Goal: Task Accomplishment & Management: Use online tool/utility

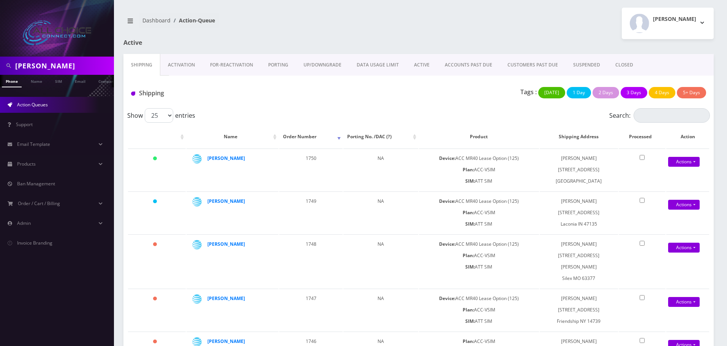
click at [473, 65] on link "ACCOUNTS PAST DUE" at bounding box center [468, 65] width 63 height 22
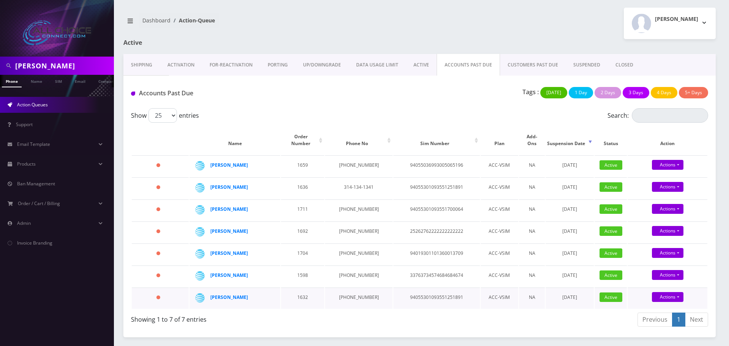
click at [672, 288] on td "Actions Suspend Close Confirm" at bounding box center [668, 298] width 80 height 21
click at [671, 170] on link "Actions" at bounding box center [668, 165] width 32 height 10
click at [655, 266] on link "Suspend" at bounding box center [675, 271] width 80 height 11
type input "08/21/2025"
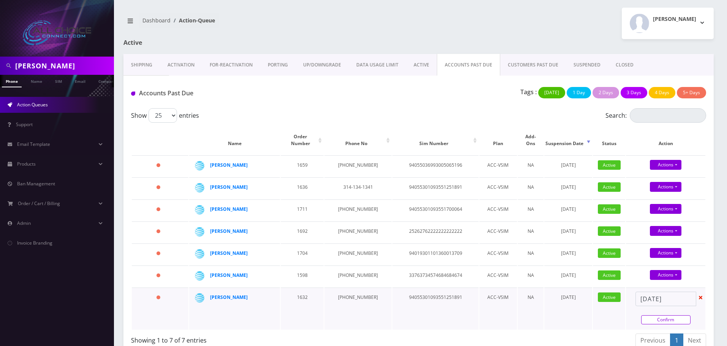
click at [667, 315] on link "Confirm" at bounding box center [665, 319] width 49 height 9
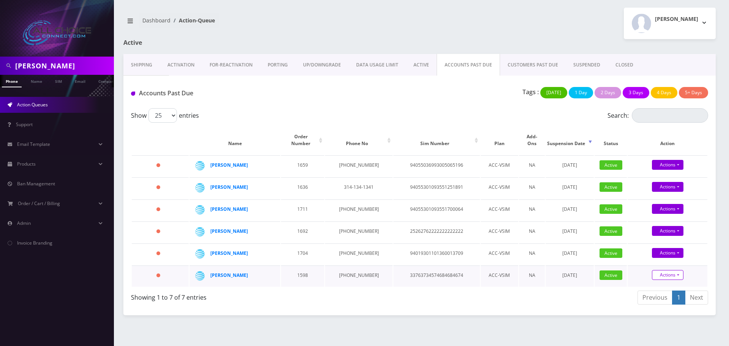
click at [664, 192] on link "Actions" at bounding box center [668, 187] width 32 height 10
click at [654, 244] on link "Suspend" at bounding box center [675, 249] width 80 height 11
type input "08/21/2025"
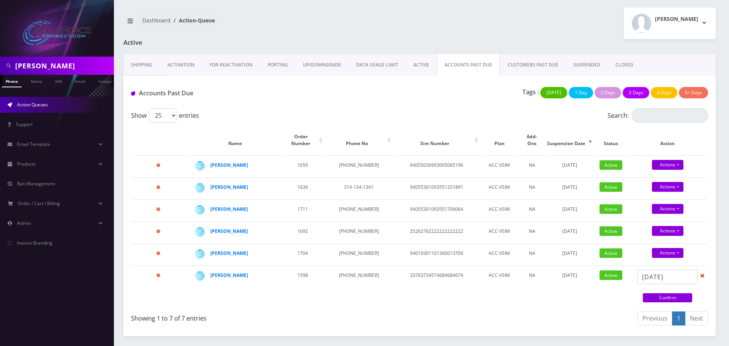
click at [671, 293] on link "Confirm" at bounding box center [667, 297] width 49 height 9
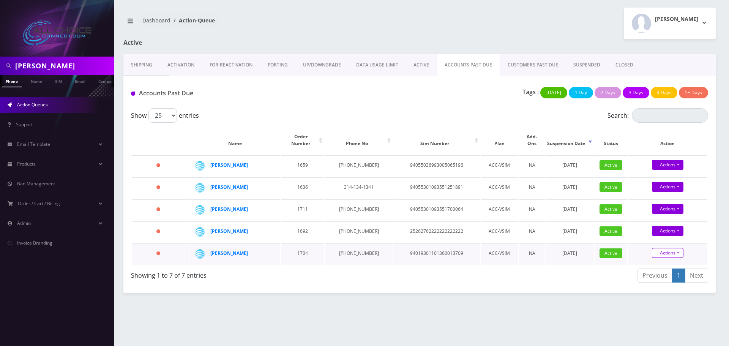
click at [666, 170] on link "Actions" at bounding box center [668, 165] width 32 height 10
click at [659, 222] on link "Suspend" at bounding box center [675, 227] width 80 height 11
type input "08/21/2025"
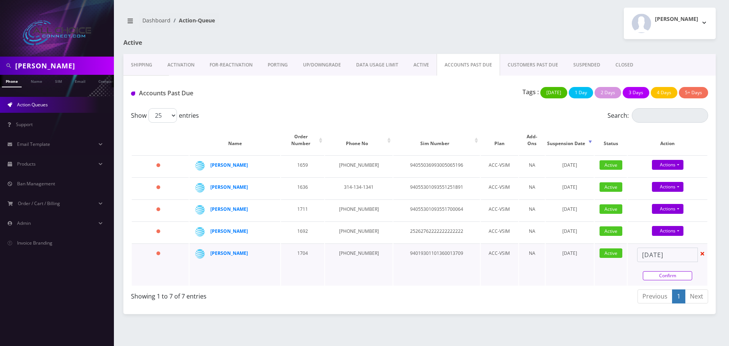
click at [665, 271] on link "Confirm" at bounding box center [667, 275] width 49 height 9
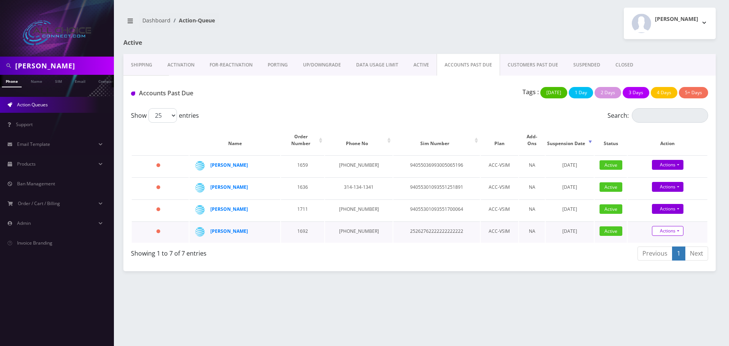
click at [667, 192] on link "Actions" at bounding box center [668, 187] width 32 height 10
click at [657, 200] on link "Suspend" at bounding box center [675, 205] width 80 height 11
type input "08/21/2025"
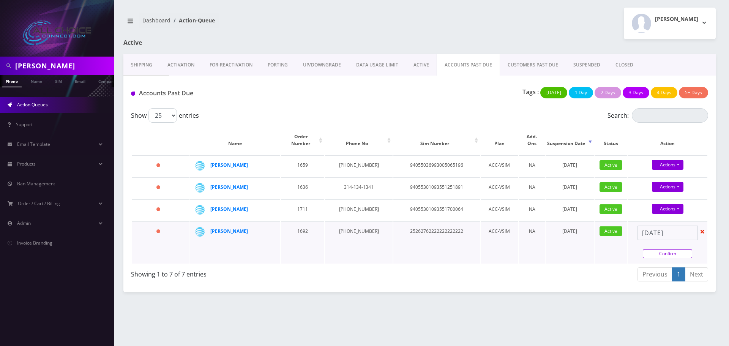
click at [669, 249] on link "Confirm" at bounding box center [667, 253] width 49 height 9
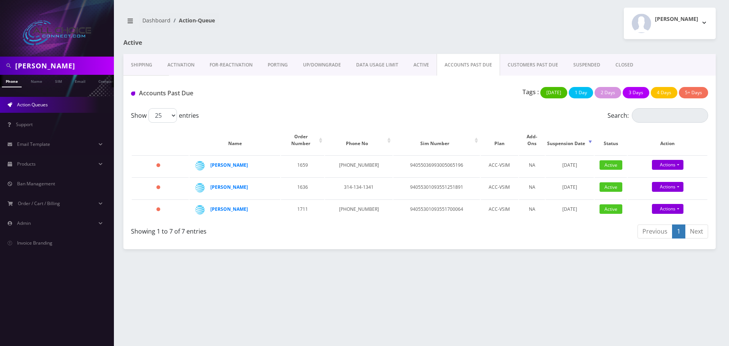
click at [594, 61] on link "SUSPENDED" at bounding box center [587, 65] width 42 height 22
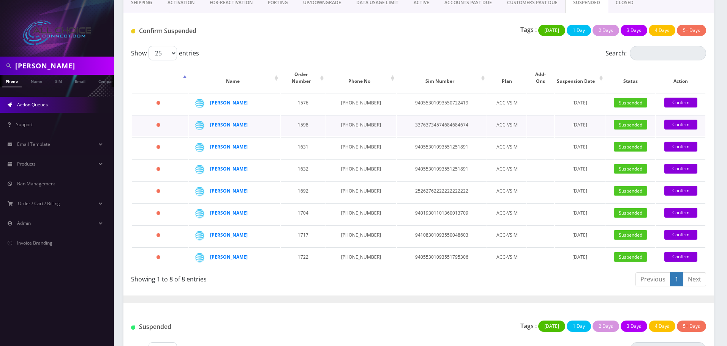
scroll to position [76, 0]
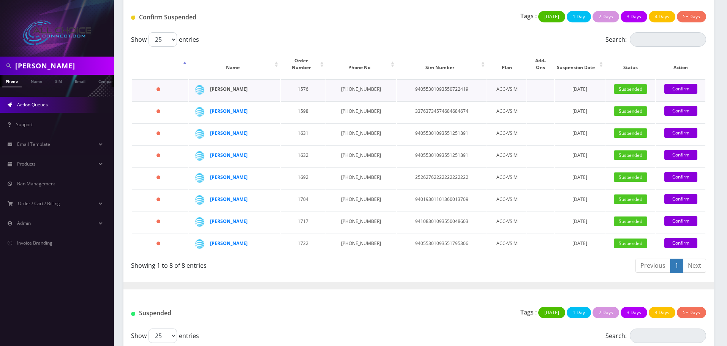
click at [236, 86] on strong "[PERSON_NAME]" at bounding box center [229, 89] width 38 height 6
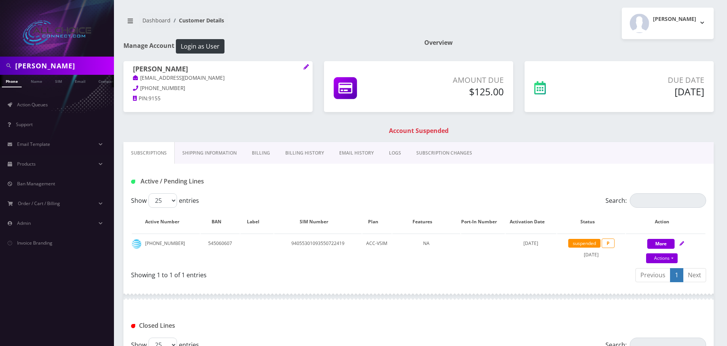
scroll to position [0, 4]
drag, startPoint x: 170, startPoint y: 86, endPoint x: 138, endPoint y: 92, distance: 32.8
click at [138, 87] on p "[PHONE_NUMBER]" at bounding box center [218, 88] width 170 height 8
copy span "[PHONE_NUMBER]"
click at [163, 66] on h1 "Brian Taylor" at bounding box center [218, 69] width 170 height 9
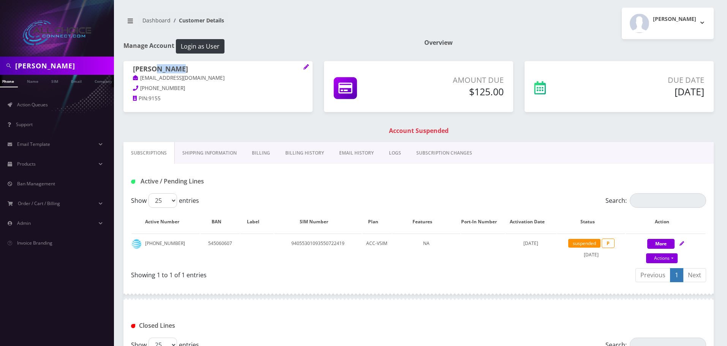
click at [163, 66] on h1 "Brian Taylor" at bounding box center [218, 69] width 170 height 9
copy h1 "Taylor"
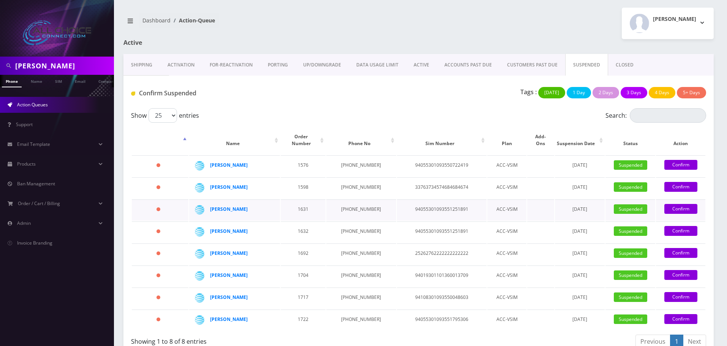
scroll to position [76, 0]
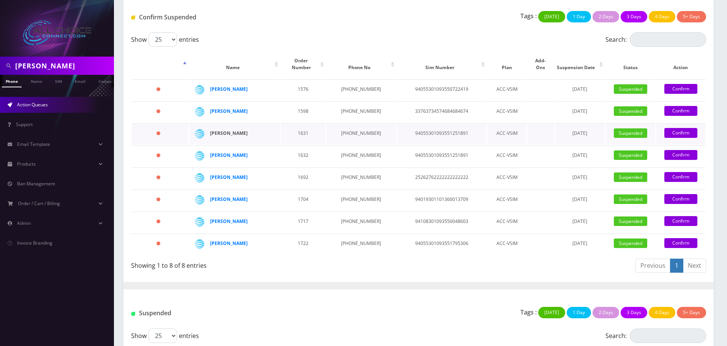
click at [235, 130] on strong "[PERSON_NAME]" at bounding box center [229, 133] width 38 height 6
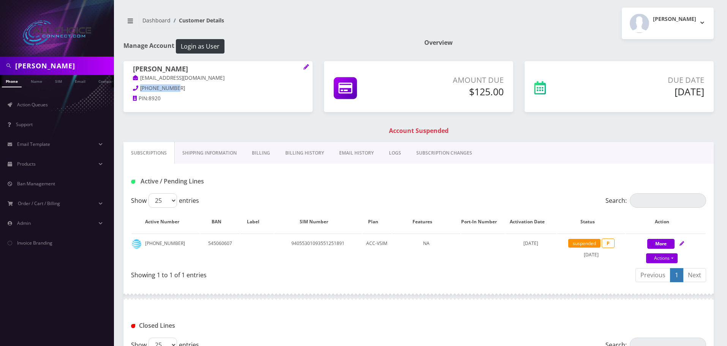
drag, startPoint x: 177, startPoint y: 87, endPoint x: 141, endPoint y: 87, distance: 36.1
click at [141, 87] on p "850-307-8920" at bounding box center [218, 88] width 170 height 8
copy span "850-307-8920"
click at [187, 71] on h1 "[PERSON_NAME]" at bounding box center [218, 69] width 170 height 9
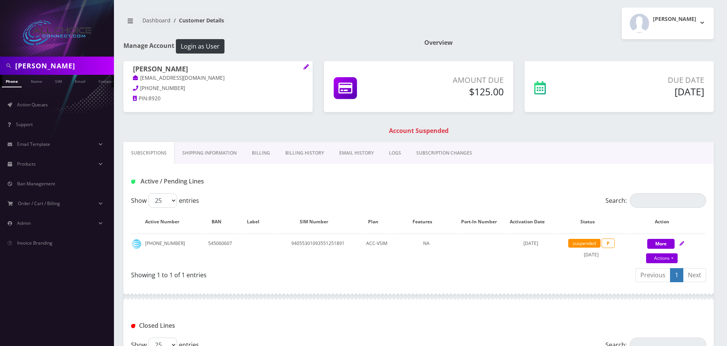
copy h1 "Bennett"
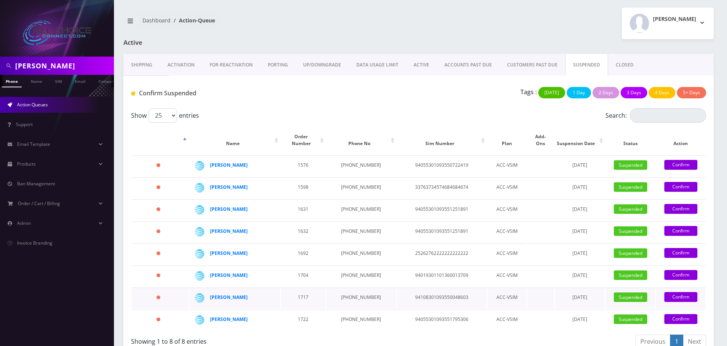
drag, startPoint x: 255, startPoint y: 290, endPoint x: 210, endPoint y: 291, distance: 45.6
click at [210, 291] on td "[PERSON_NAME]" at bounding box center [234, 298] width 91 height 21
click at [226, 294] on strong "Kaleyah Williams" at bounding box center [229, 297] width 38 height 6
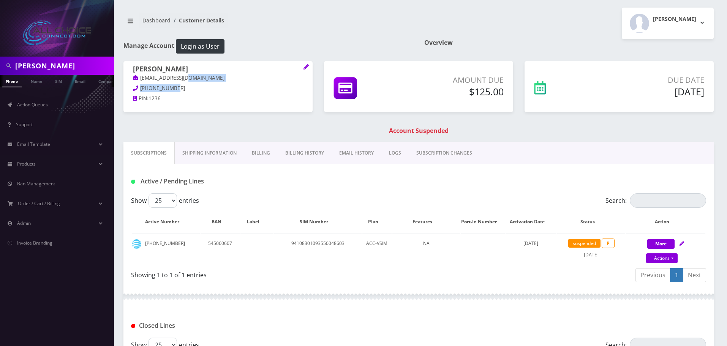
click at [170, 88] on div "[PERSON_NAME] [EMAIL_ADDRESS][DOMAIN_NAME] [PHONE_NUMBER] PIN: 1236" at bounding box center [217, 84] width 189 height 47
click at [176, 87] on p "[PHONE_NUMBER]" at bounding box center [218, 88] width 170 height 8
drag, startPoint x: 174, startPoint y: 90, endPoint x: 140, endPoint y: 88, distance: 34.2
click at [140, 88] on p "[PHONE_NUMBER]" at bounding box center [218, 88] width 170 height 8
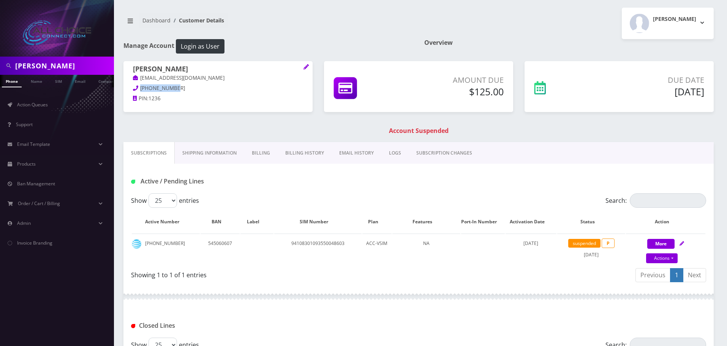
copy span "[PHONE_NUMBER]"
click at [176, 66] on h1 "[PERSON_NAME]" at bounding box center [218, 69] width 170 height 9
click at [175, 70] on h1 "[PERSON_NAME]" at bounding box center [218, 69] width 170 height 9
click at [139, 66] on h1 "[PERSON_NAME]" at bounding box center [218, 69] width 170 height 9
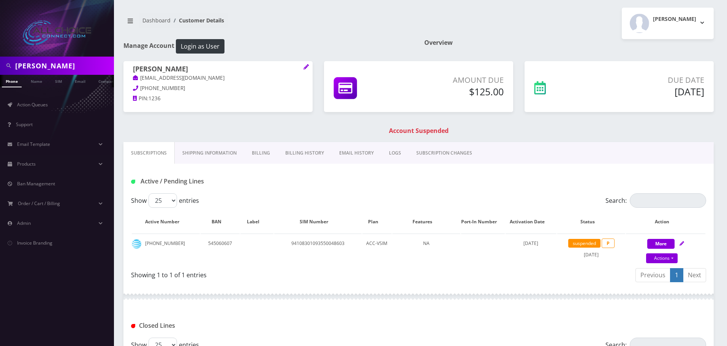
click at [139, 66] on h1 "[PERSON_NAME]" at bounding box center [218, 69] width 170 height 9
copy h1 "Kaleyah"
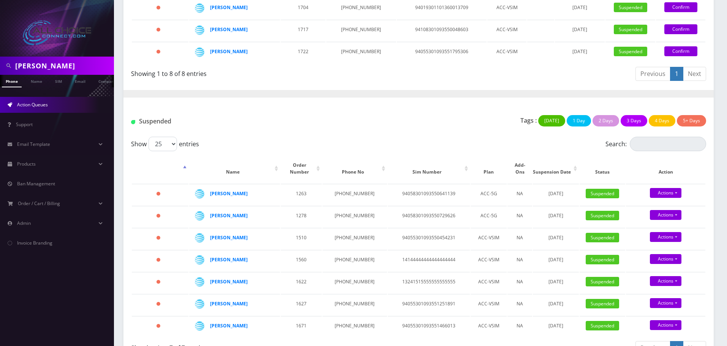
scroll to position [274, 0]
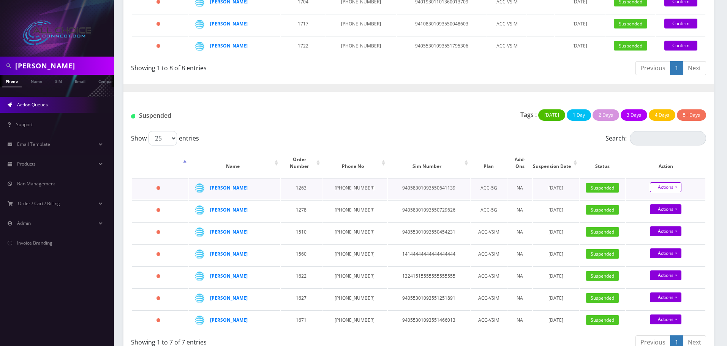
click at [673, 182] on link "Actions" at bounding box center [666, 187] width 32 height 10
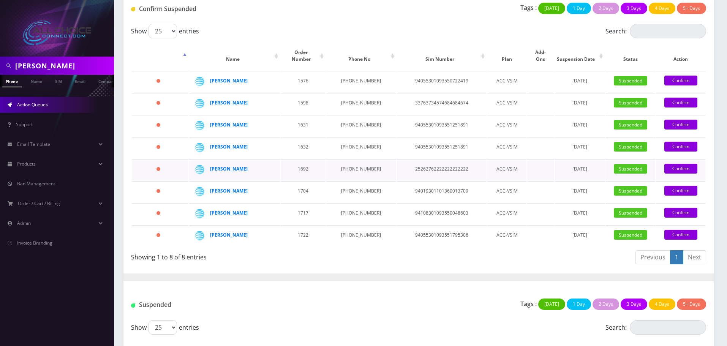
scroll to position [84, 0]
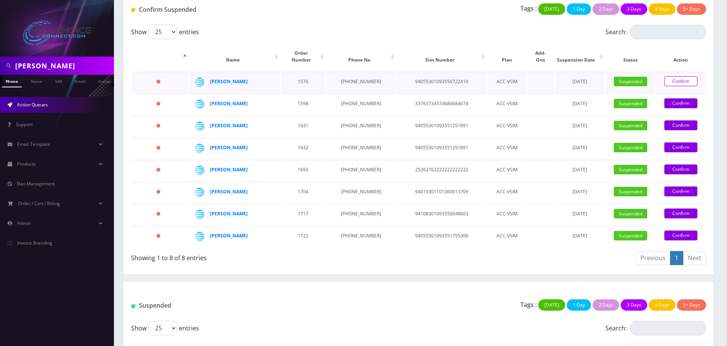
click at [676, 76] on link "Confirm" at bounding box center [681, 81] width 33 height 10
click at [672, 76] on link "Confirm" at bounding box center [681, 81] width 33 height 10
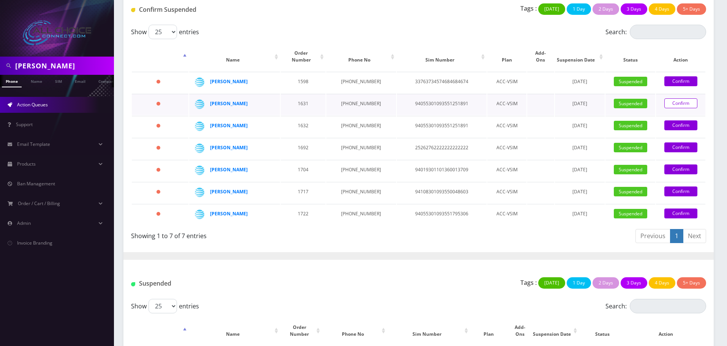
click at [679, 98] on link "Confirm" at bounding box center [681, 103] width 33 height 10
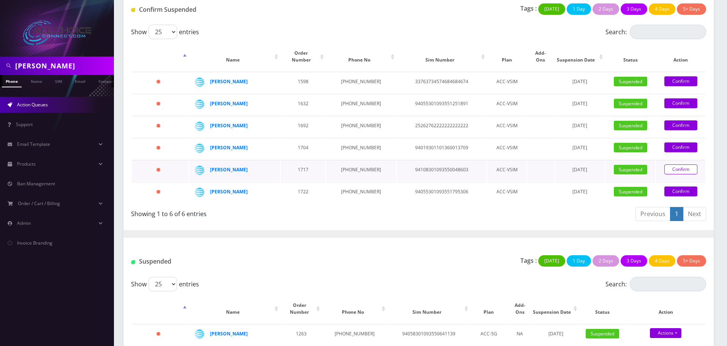
click at [679, 165] on link "Confirm" at bounding box center [681, 170] width 33 height 10
click at [673, 165] on link "Confirm" at bounding box center [681, 170] width 33 height 10
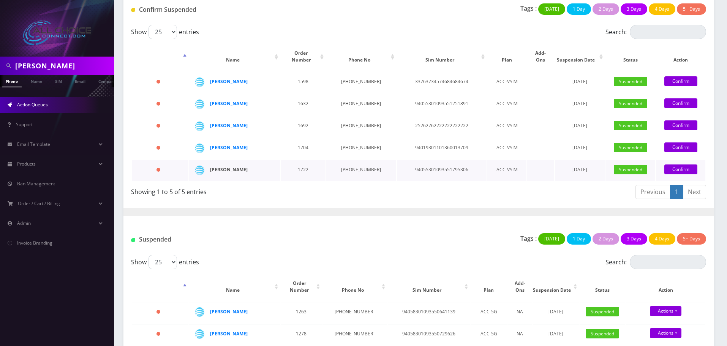
click at [247, 166] on strong "timothy steadman" at bounding box center [229, 169] width 38 height 6
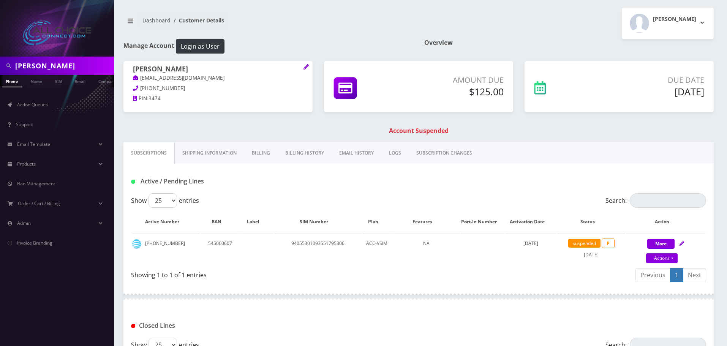
click at [142, 88] on p "[PHONE_NUMBER]" at bounding box center [218, 88] width 170 height 8
click at [169, 92] on p "[PHONE_NUMBER]" at bounding box center [218, 88] width 170 height 8
click at [174, 87] on p "[PHONE_NUMBER]" at bounding box center [218, 88] width 170 height 8
drag, startPoint x: 174, startPoint y: 87, endPoint x: 142, endPoint y: 87, distance: 32.3
click at [142, 87] on p "[PHONE_NUMBER]" at bounding box center [218, 88] width 170 height 8
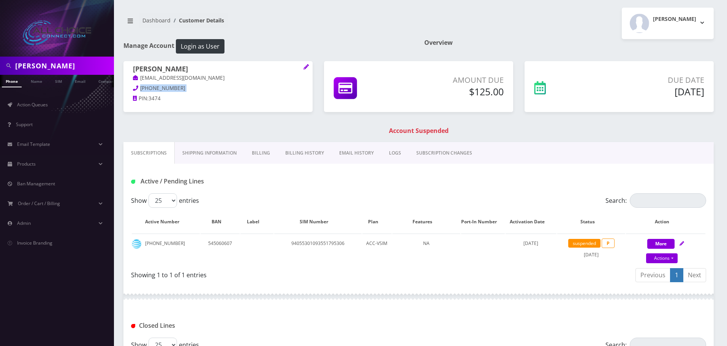
copy div "[PHONE_NUMBER]"
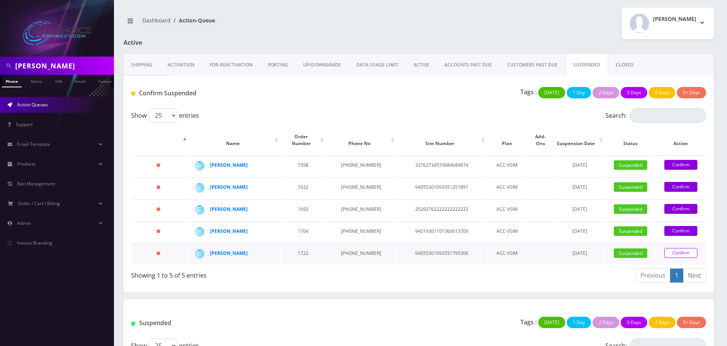
click at [676, 248] on link "Confirm" at bounding box center [681, 253] width 33 height 10
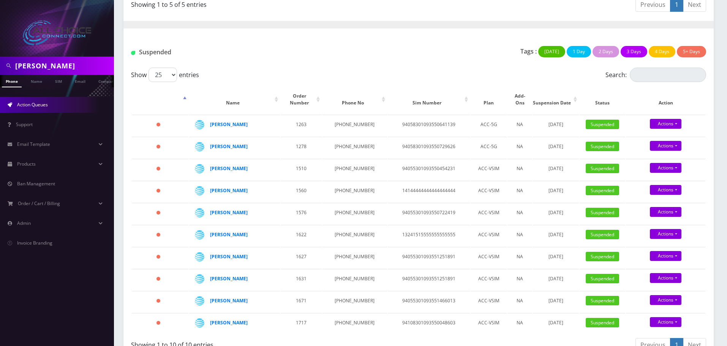
scroll to position [252, 0]
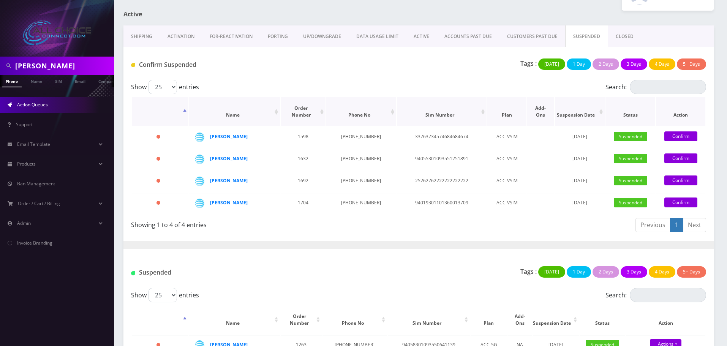
scroll to position [266, 0]
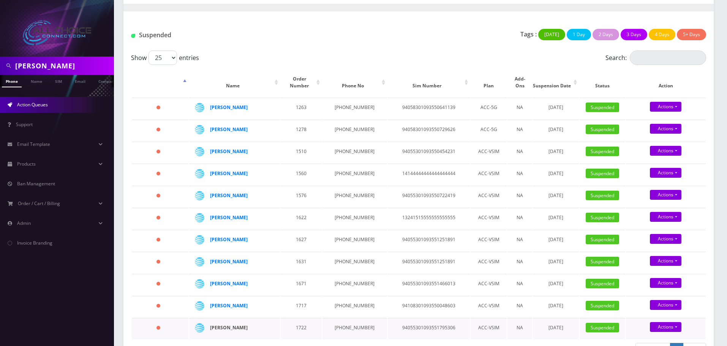
drag, startPoint x: 254, startPoint y: 313, endPoint x: 230, endPoint y: 314, distance: 24.0
click at [230, 322] on div "timothy steadman" at bounding box center [239, 327] width 58 height 11
copy strong "steadman"
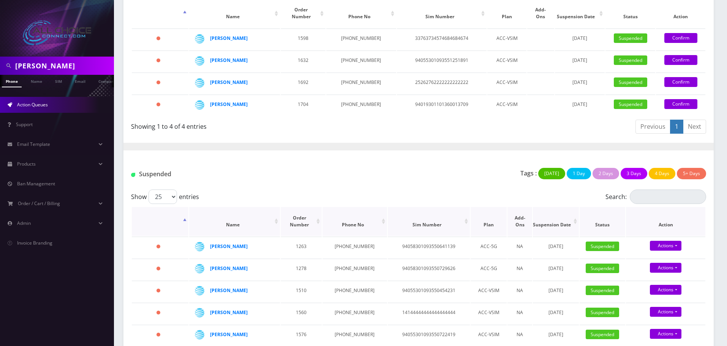
scroll to position [0, 0]
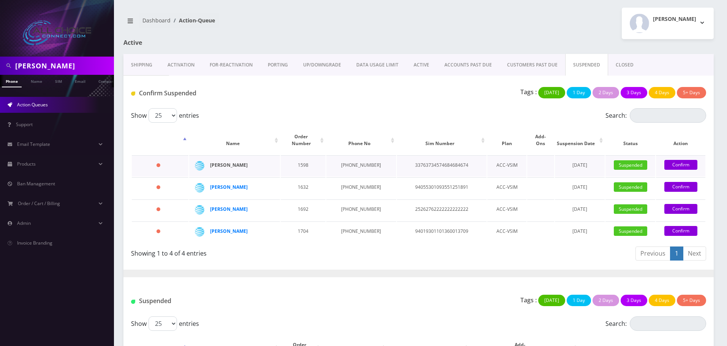
click at [237, 162] on strong "Jonatan Garcia" at bounding box center [229, 165] width 38 height 6
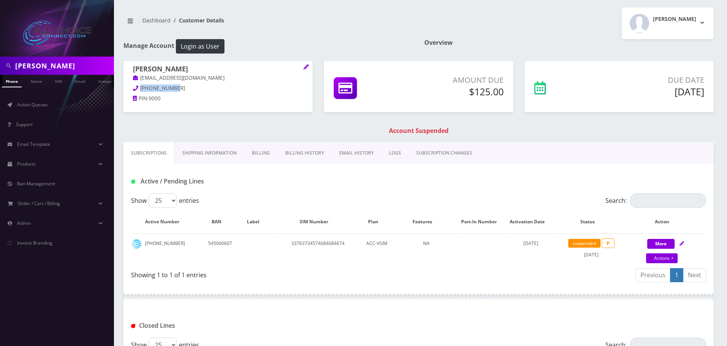
drag, startPoint x: 171, startPoint y: 87, endPoint x: 138, endPoint y: 89, distance: 33.5
click at [138, 89] on p "[PHONE_NUMBER]" at bounding box center [218, 88] width 170 height 8
copy span "[PHONE_NUMBER]"
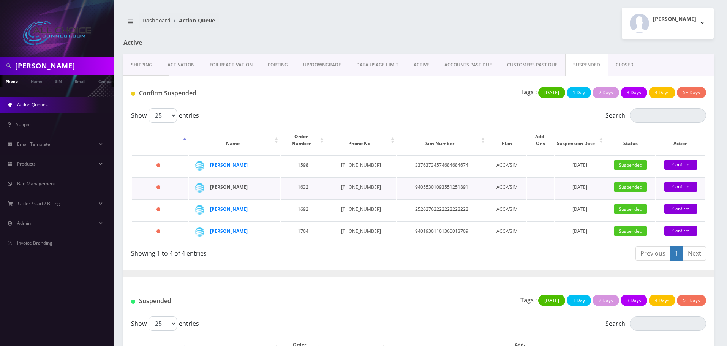
click at [236, 184] on strong "[PERSON_NAME]" at bounding box center [229, 187] width 38 height 6
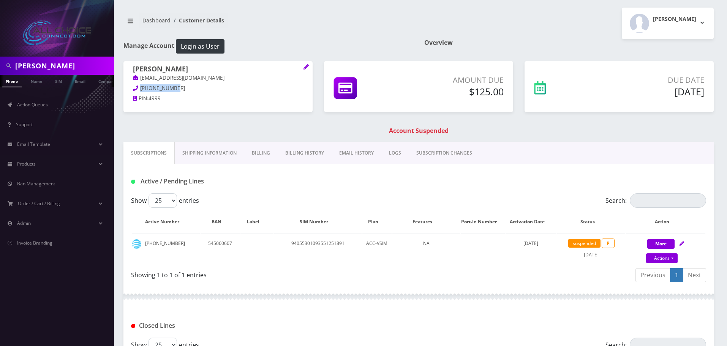
drag, startPoint x: 175, startPoint y: 88, endPoint x: 140, endPoint y: 88, distance: 35.3
click at [140, 88] on p "660-270-4207" at bounding box center [218, 88] width 170 height 8
copy span "660-270-4207"
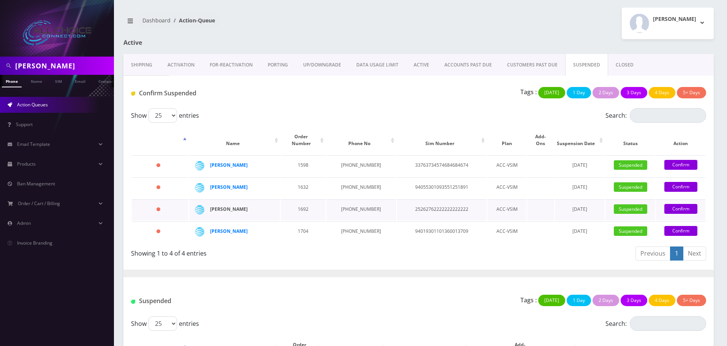
drag, startPoint x: 248, startPoint y: 201, endPoint x: 215, endPoint y: 205, distance: 33.2
click at [215, 205] on div "[PERSON_NAME]" at bounding box center [239, 209] width 58 height 11
click at [232, 207] on div "[PERSON_NAME]" at bounding box center [239, 209] width 58 height 11
click at [237, 206] on strong "[PERSON_NAME]" at bounding box center [229, 209] width 38 height 6
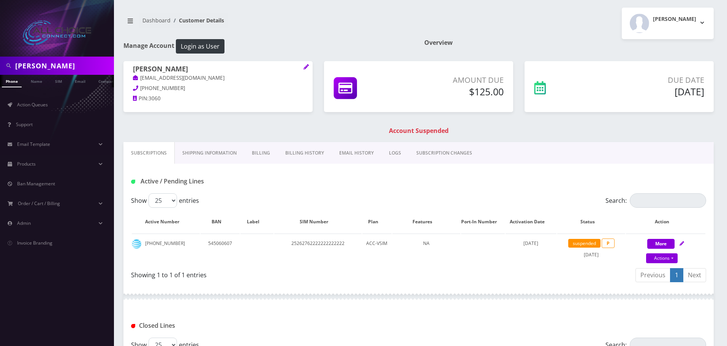
click at [147, 88] on p "[PHONE_NUMBER]" at bounding box center [218, 88] width 170 height 8
click at [179, 87] on p "618-704-3060" at bounding box center [218, 88] width 170 height 8
drag, startPoint x: 175, startPoint y: 88, endPoint x: 141, endPoint y: 89, distance: 34.6
click at [141, 89] on p "618-704-3060" at bounding box center [218, 88] width 170 height 8
copy span "618-704-3060"
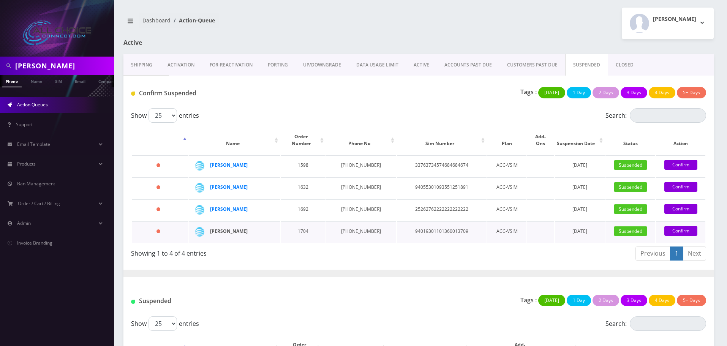
click at [230, 228] on strong "steven kemple" at bounding box center [229, 231] width 38 height 6
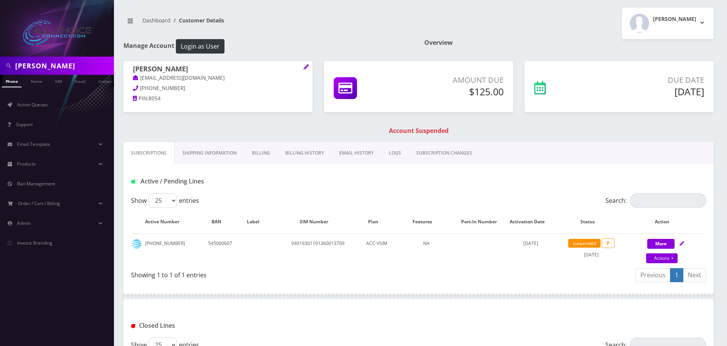
click at [158, 86] on div "[PERSON_NAME] [EMAIL_ADDRESS][DOMAIN_NAME] [PHONE_NUMBER] PIN: 8054" at bounding box center [217, 84] width 189 height 47
drag, startPoint x: 173, startPoint y: 86, endPoint x: 140, endPoint y: 89, distance: 32.9
click at [140, 89] on p "[PHONE_NUMBER]" at bounding box center [218, 88] width 170 height 8
copy span "[PHONE_NUMBER]"
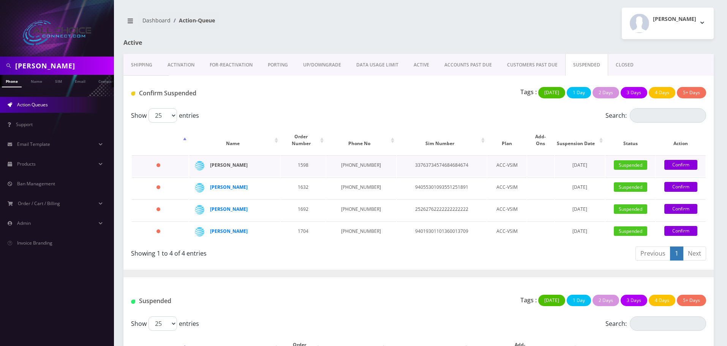
click at [230, 162] on strong "[PERSON_NAME]" at bounding box center [229, 165] width 38 height 6
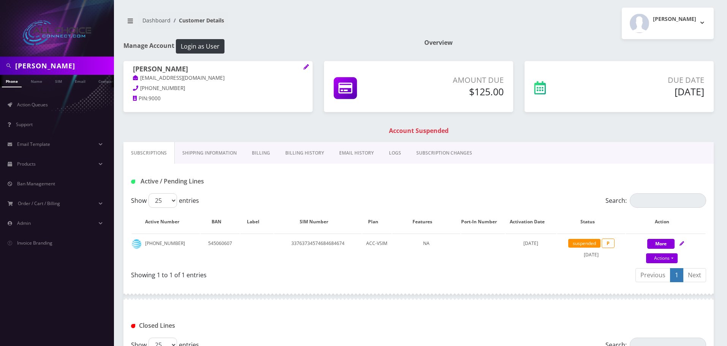
click at [263, 156] on link "Billing" at bounding box center [260, 153] width 33 height 22
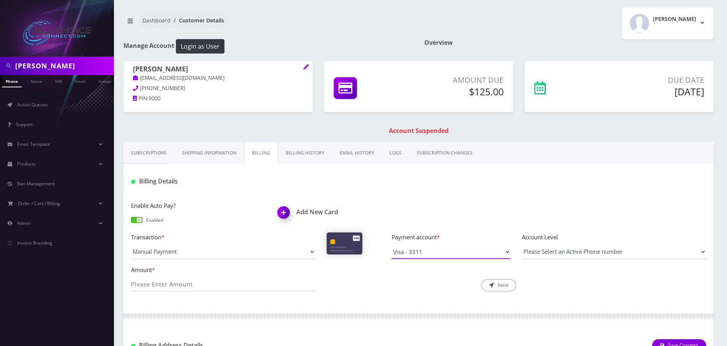
click at [435, 250] on select "AmEx - 4008 Visa - 3311" at bounding box center [451, 252] width 119 height 14
click at [441, 189] on div "Billing Details" at bounding box center [418, 179] width 590 height 30
click at [286, 213] on img at bounding box center [285, 215] width 22 height 22
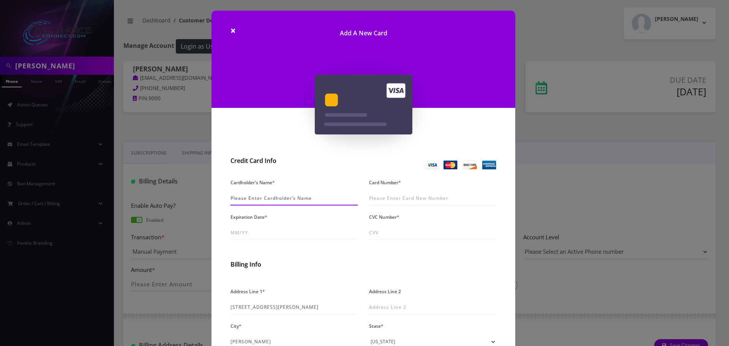
click at [247, 194] on input "Cardholder's Name *" at bounding box center [294, 198] width 127 height 14
type input "Jonathan Garcia"
type input "4269 3801 7328 0524"
click at [231, 234] on input "Expiration Date *" at bounding box center [294, 233] width 127 height 14
type input "01/26"
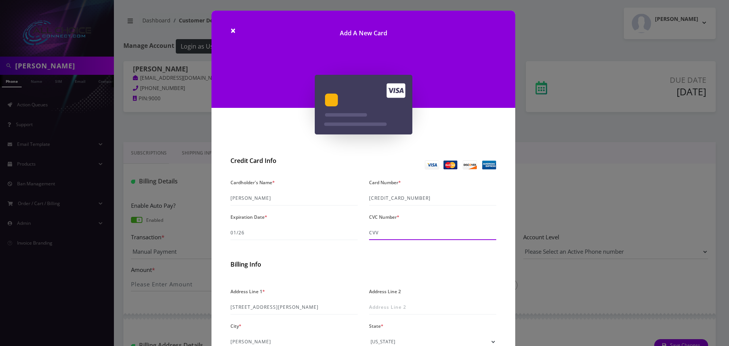
click at [424, 231] on input "CVC Number *" at bounding box center [432, 233] width 127 height 14
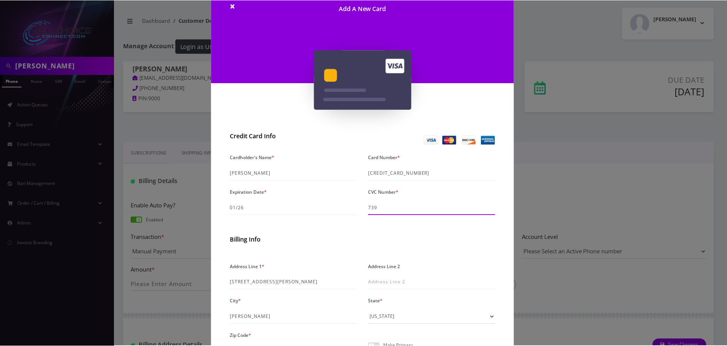
scroll to position [108, 0]
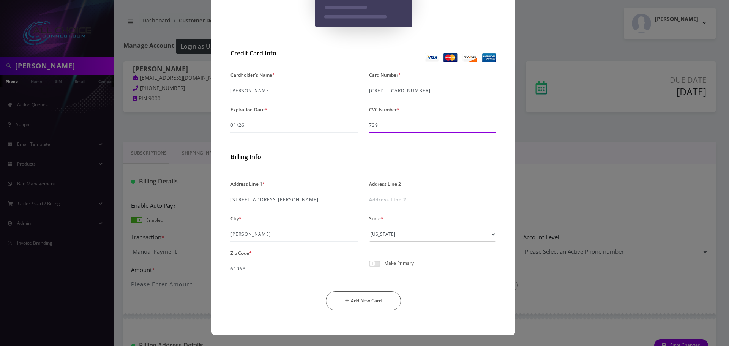
type input "739"
click at [372, 261] on span at bounding box center [374, 264] width 11 height 6
click at [369, 268] on input "checkbox" at bounding box center [369, 268] width 0 height 0
drag, startPoint x: 416, startPoint y: 90, endPoint x: 357, endPoint y: 95, distance: 59.1
click at [357, 95] on div "Cardholder's Name * Jonathan Garcia Card Number * 4269 3801 7328 0524 Expiratio…" at bounding box center [363, 104] width 277 height 69
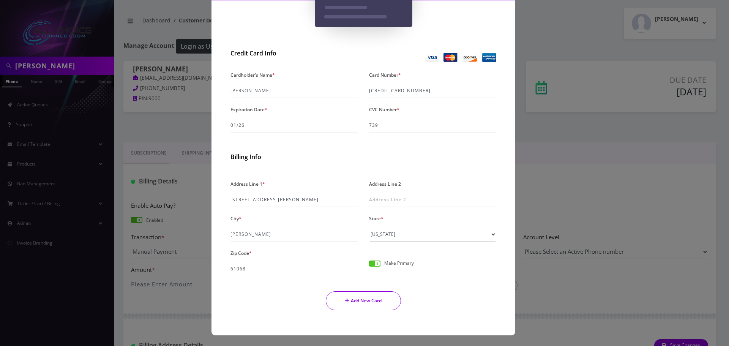
click at [372, 306] on button "Add New Card" at bounding box center [364, 300] width 76 height 19
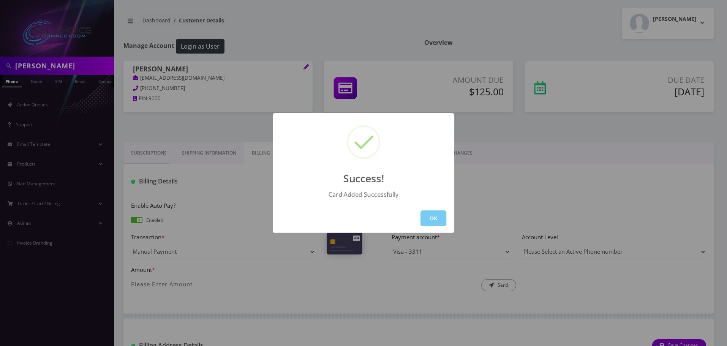
click at [428, 218] on button "OK" at bounding box center [434, 218] width 26 height 16
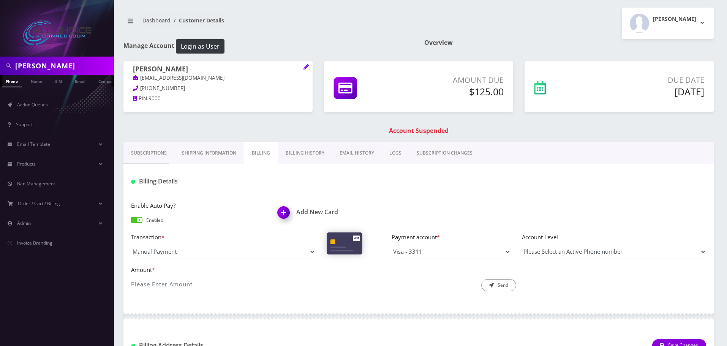
drag, startPoint x: 188, startPoint y: 68, endPoint x: 163, endPoint y: 68, distance: 25.5
click at [163, 68] on h1 "Jonatan Garcia" at bounding box center [218, 69] width 170 height 9
copy h1 "[PERSON_NAME]"
click at [45, 59] on input "SCHROCK" at bounding box center [63, 66] width 97 height 14
click at [46, 59] on input "SCHROCK" at bounding box center [63, 66] width 97 height 14
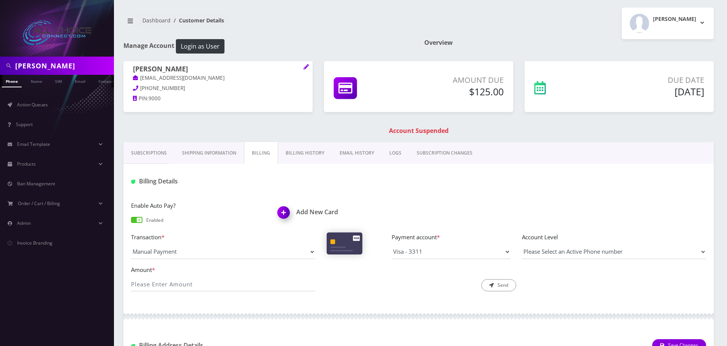
paste input "[PERSON_NAME]"
type input "[PERSON_NAME]"
click at [39, 79] on link "Name" at bounding box center [36, 81] width 19 height 13
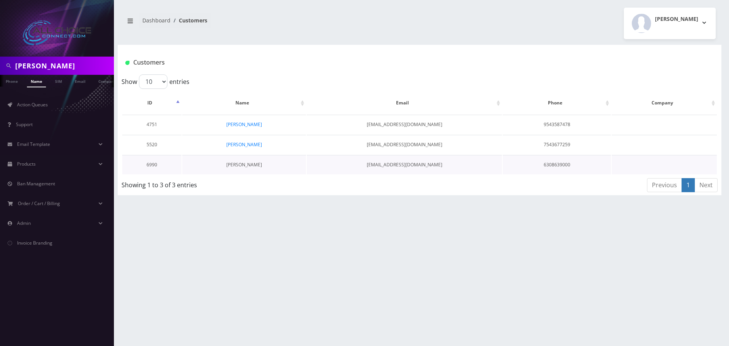
click at [245, 167] on link "[PERSON_NAME]" at bounding box center [244, 164] width 36 height 6
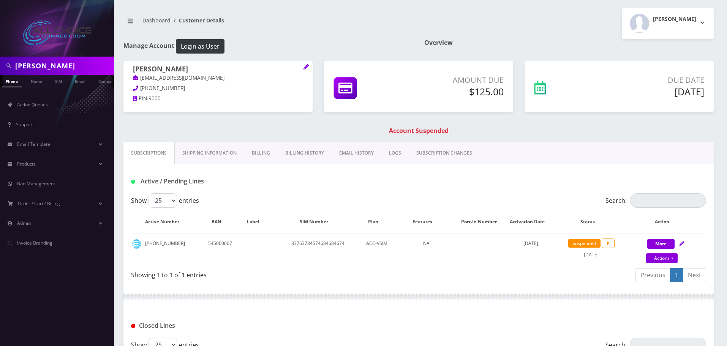
click at [260, 152] on link "Billing" at bounding box center [260, 153] width 33 height 22
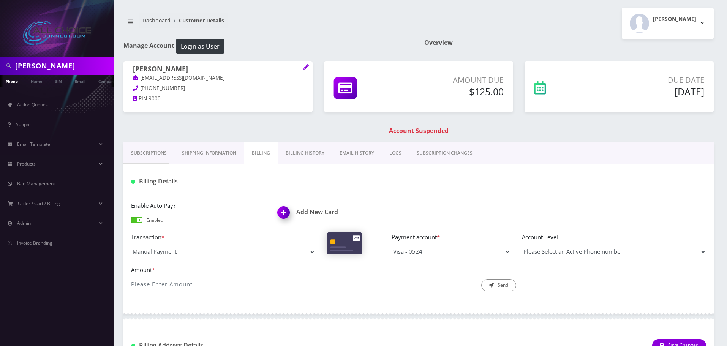
click at [181, 283] on input "Amount *" at bounding box center [223, 284] width 184 height 14
type input "125"
click at [488, 288] on button "Send" at bounding box center [498, 285] width 35 height 12
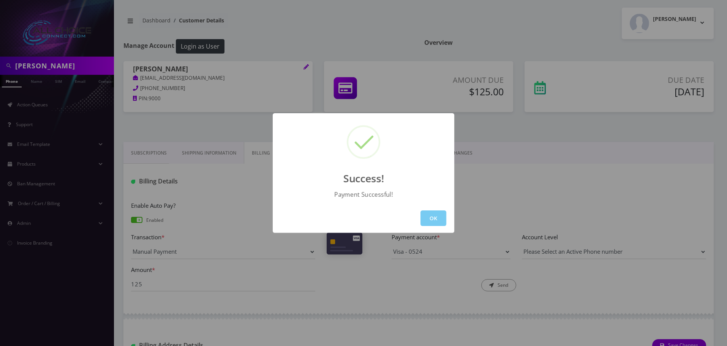
click at [433, 217] on button "OK" at bounding box center [434, 218] width 26 height 16
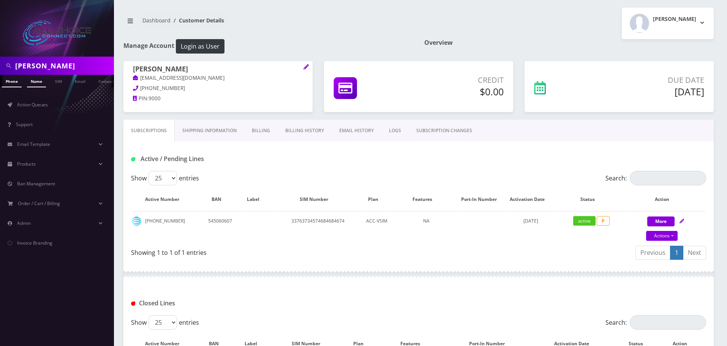
click at [35, 82] on link "Name" at bounding box center [36, 81] width 19 height 13
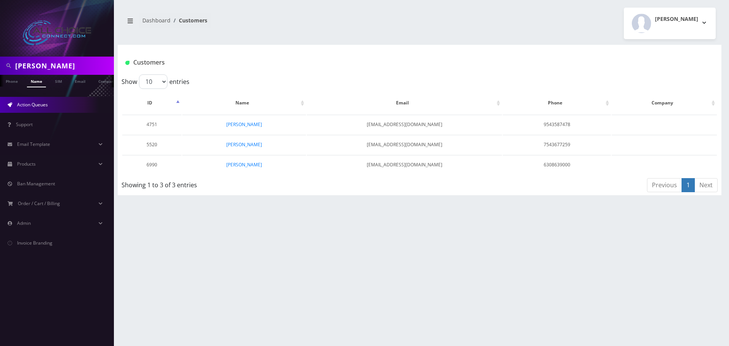
click at [40, 105] on span "Action Queues" at bounding box center [32, 104] width 31 height 6
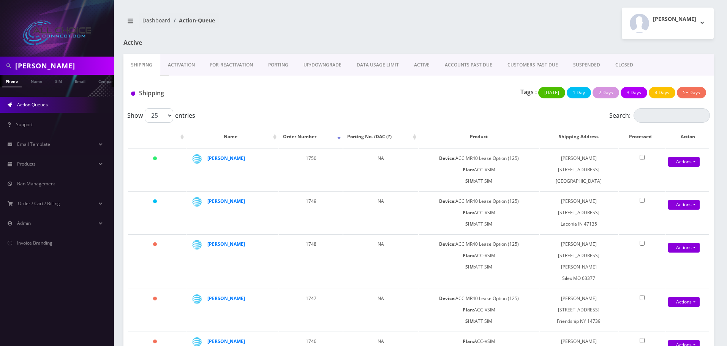
click at [578, 66] on link "SUSPENDED" at bounding box center [587, 65] width 42 height 22
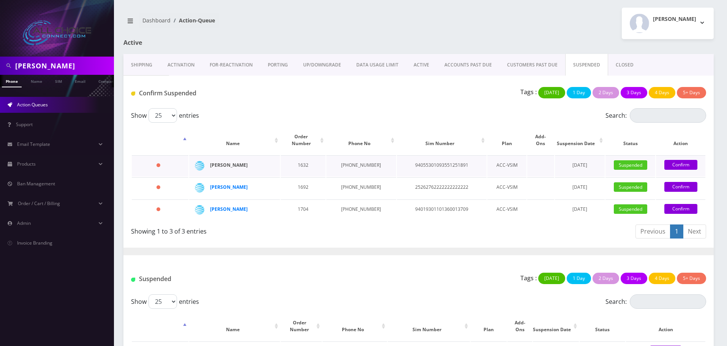
click at [219, 162] on strong "Dylan Konopasek" at bounding box center [229, 165] width 38 height 6
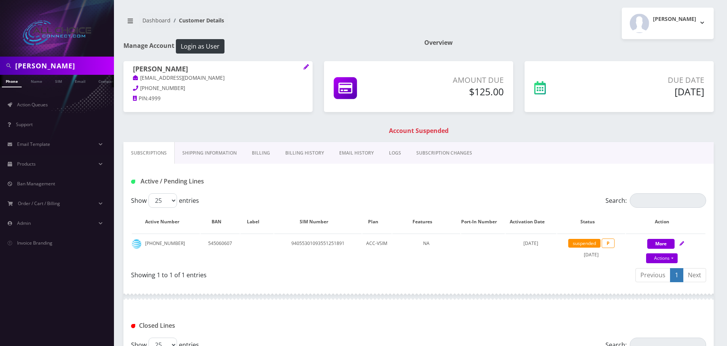
drag, startPoint x: 261, startPoint y: 148, endPoint x: 268, endPoint y: 162, distance: 15.8
click at [262, 148] on link "Billing" at bounding box center [260, 153] width 33 height 22
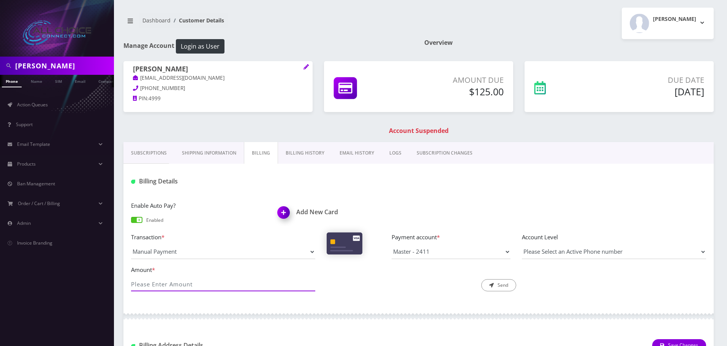
click at [210, 287] on input "Amount *" at bounding box center [223, 284] width 184 height 14
type input "125"
click at [500, 282] on button "Send" at bounding box center [498, 285] width 35 height 12
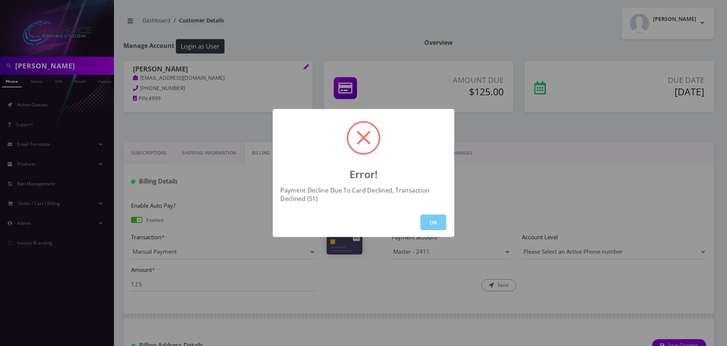
click at [432, 228] on button "OK" at bounding box center [434, 223] width 26 height 16
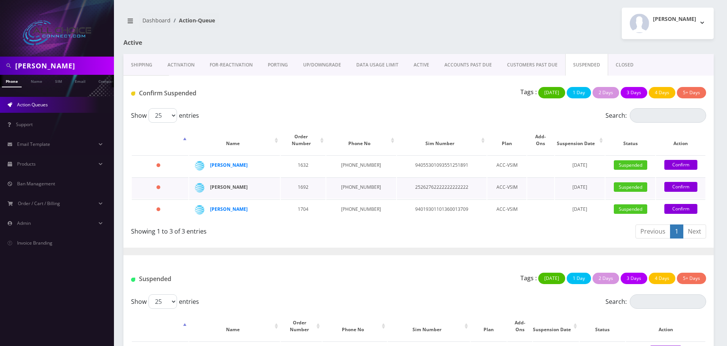
click at [220, 184] on strong "[PERSON_NAME]" at bounding box center [229, 187] width 38 height 6
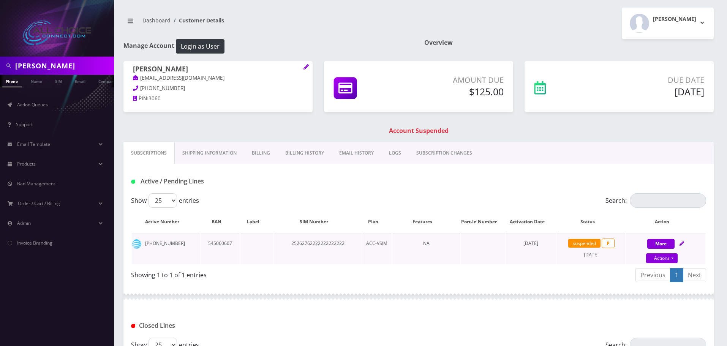
click at [266, 149] on link "Billing" at bounding box center [260, 153] width 33 height 22
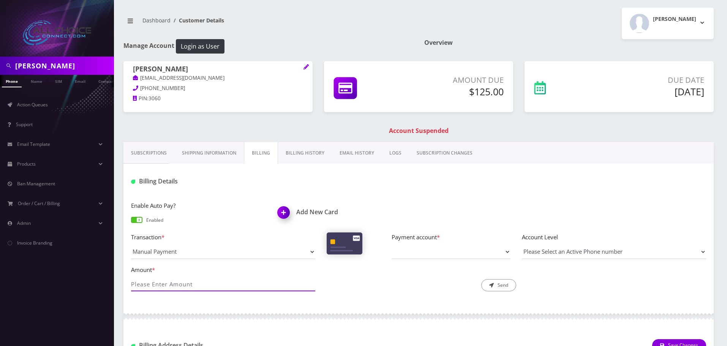
click at [163, 283] on input "Amount *" at bounding box center [223, 284] width 184 height 14
type input "125"
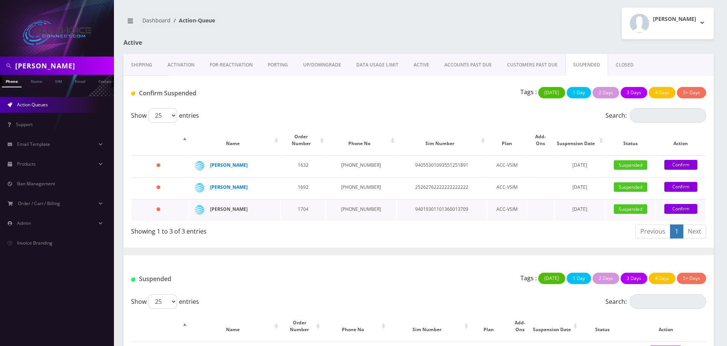
click at [237, 206] on strong "[PERSON_NAME]" at bounding box center [229, 209] width 38 height 6
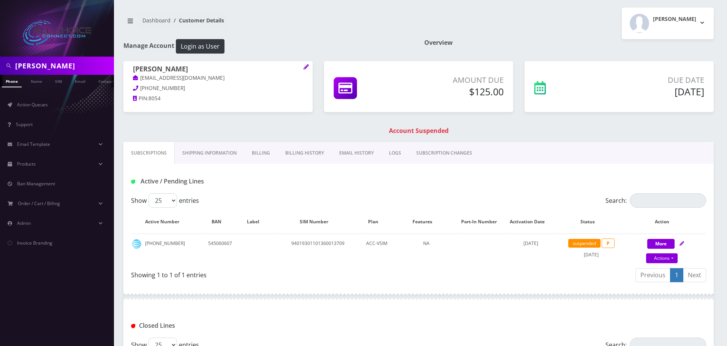
click at [254, 152] on link "Billing" at bounding box center [260, 153] width 33 height 22
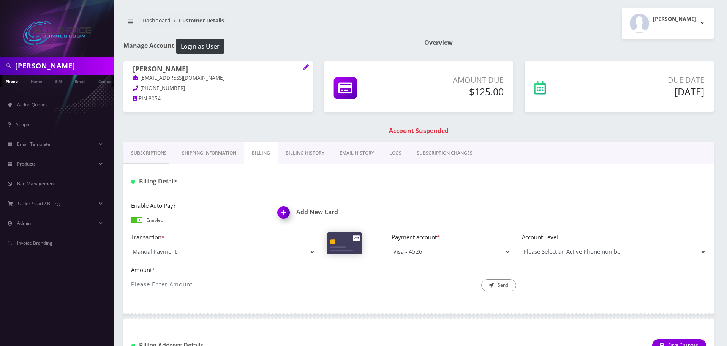
click at [184, 280] on input "Amount *" at bounding box center [223, 284] width 184 height 14
type input "125"
click at [494, 283] on icon "submit" at bounding box center [491, 285] width 5 height 5
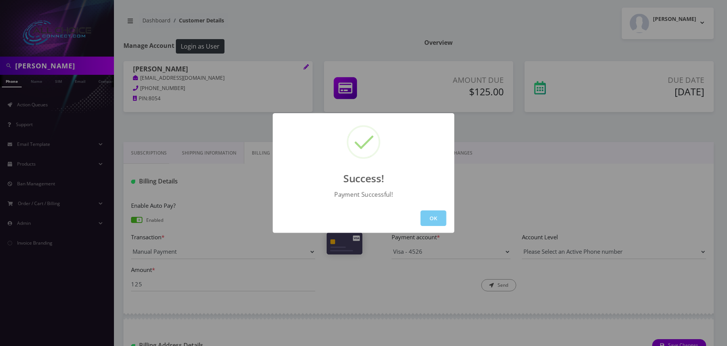
click at [440, 217] on button "OK" at bounding box center [434, 218] width 26 height 16
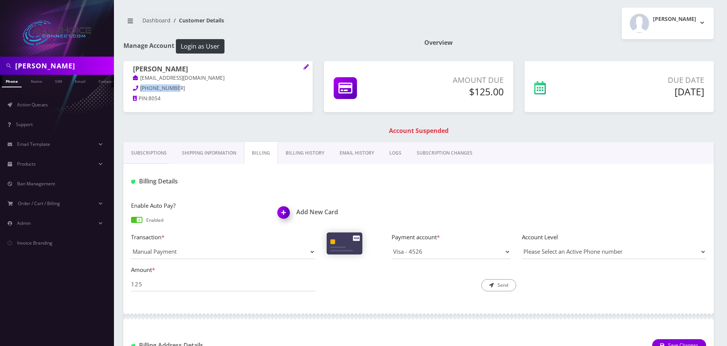
drag, startPoint x: 174, startPoint y: 88, endPoint x: 140, endPoint y: 87, distance: 33.8
click at [140, 87] on p "765-337-8054" at bounding box center [218, 88] width 170 height 8
copy span "765-337-8054"
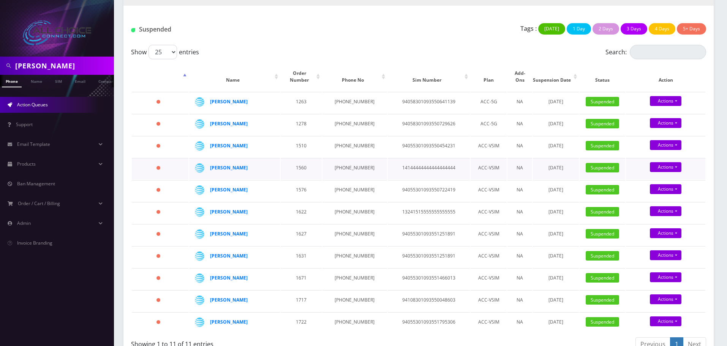
scroll to position [229, 0]
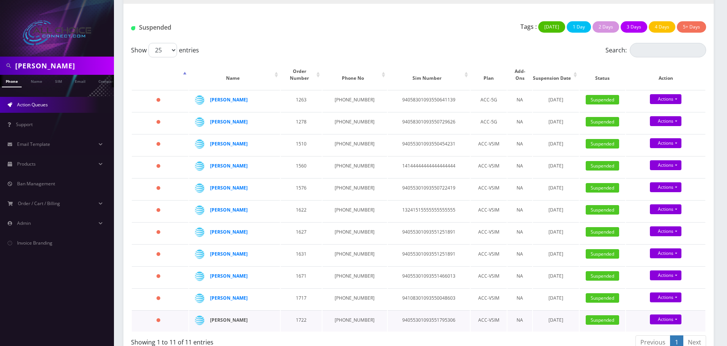
click at [236, 317] on strong "[PERSON_NAME]" at bounding box center [229, 320] width 38 height 6
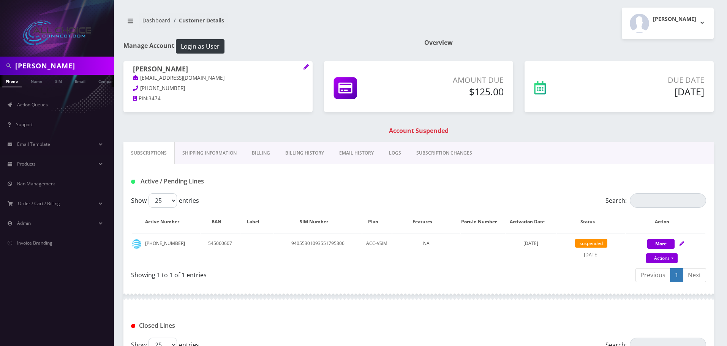
click at [267, 153] on link "Billing" at bounding box center [260, 153] width 33 height 22
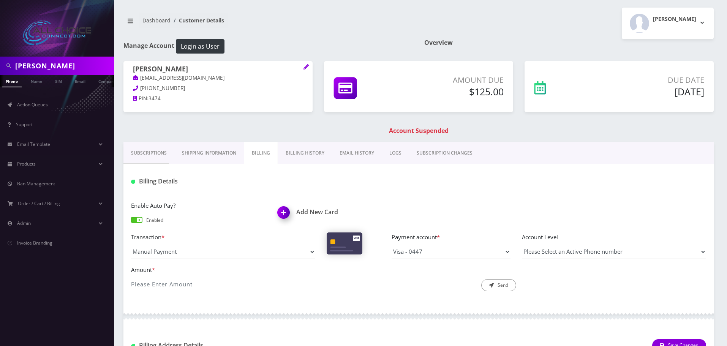
click at [267, 152] on link "Billing" at bounding box center [261, 153] width 34 height 22
click at [199, 286] on input "Amount *" at bounding box center [223, 284] width 184 height 14
type input "125"
click at [494, 285] on icon "submit" at bounding box center [491, 285] width 5 height 5
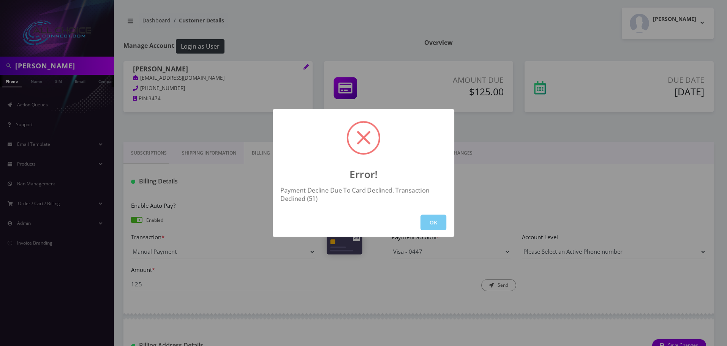
click at [435, 217] on button "OK" at bounding box center [434, 223] width 26 height 16
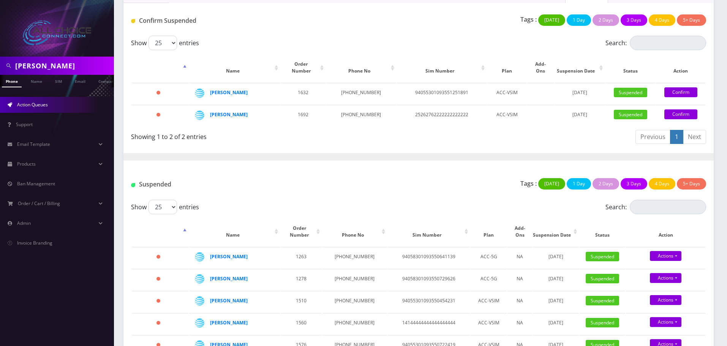
scroll to position [229, 0]
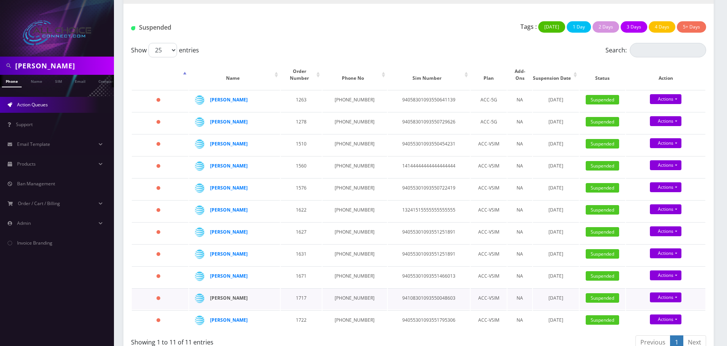
click at [236, 295] on strong "[PERSON_NAME]" at bounding box center [229, 298] width 38 height 6
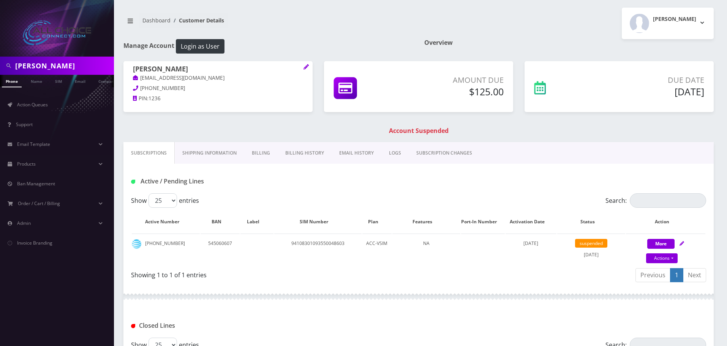
click at [264, 152] on link "Billing" at bounding box center [260, 153] width 33 height 22
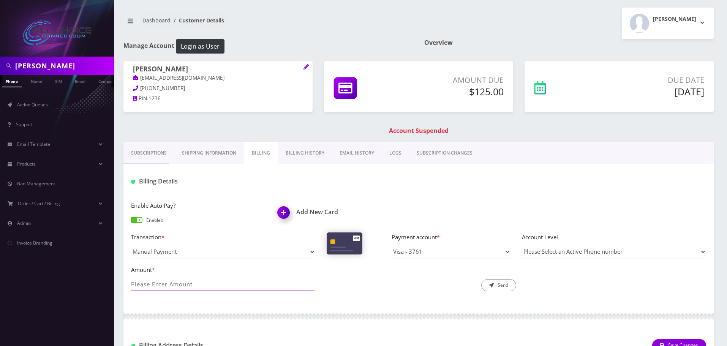
click at [198, 281] on input "Amount *" at bounding box center [223, 284] width 184 height 14
type input "125"
drag, startPoint x: 500, startPoint y: 281, endPoint x: 536, endPoint y: 318, distance: 51.9
click at [500, 281] on button "Send" at bounding box center [498, 285] width 35 height 12
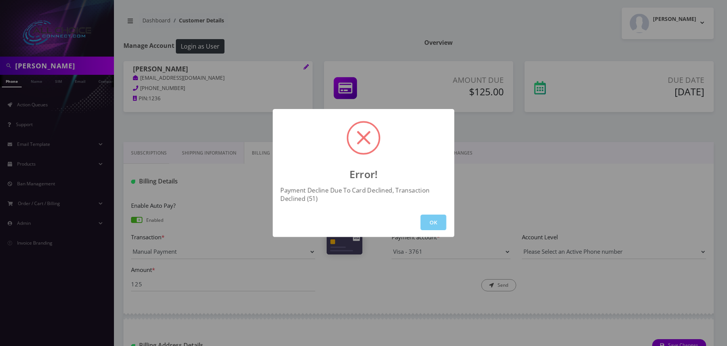
click at [437, 220] on button "OK" at bounding box center [434, 223] width 26 height 16
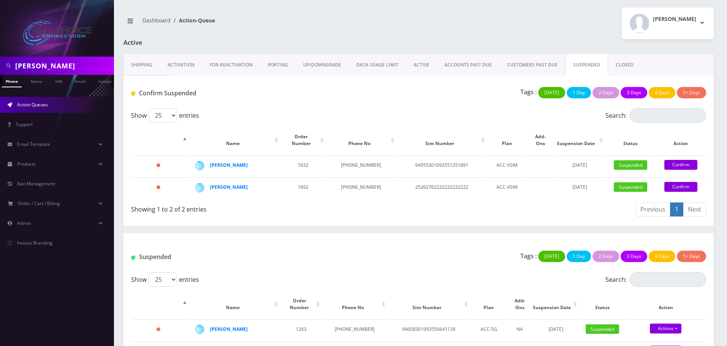
click at [520, 63] on link "CUSTOMERS PAST DUE" at bounding box center [533, 65] width 66 height 22
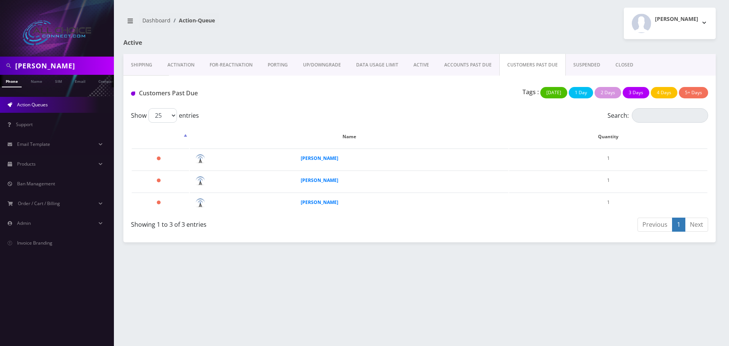
click at [453, 63] on link "ACCOUNTS PAST DUE" at bounding box center [468, 65] width 63 height 22
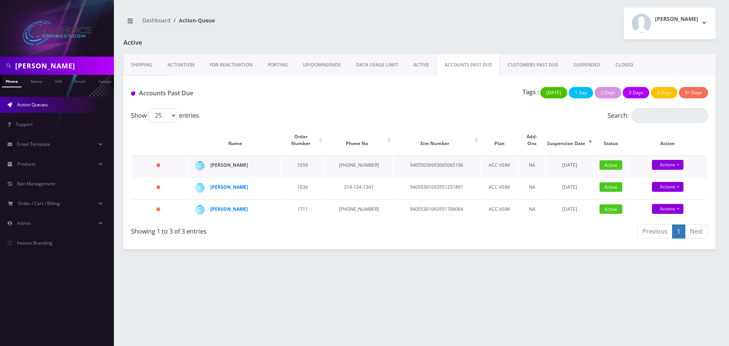
click at [225, 162] on strong "Brandon Smith" at bounding box center [229, 165] width 38 height 6
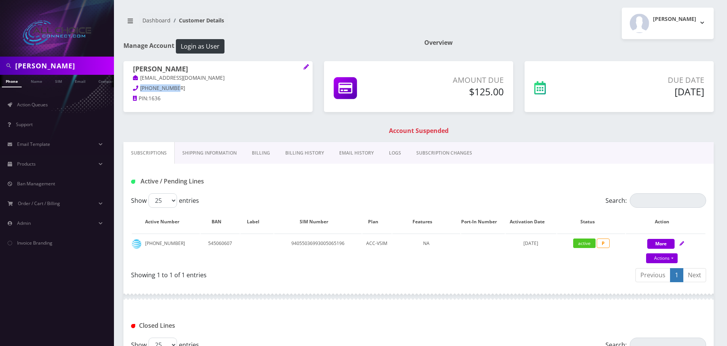
drag, startPoint x: 173, startPoint y: 87, endPoint x: 140, endPoint y: 86, distance: 33.4
click at [140, 86] on p "573-381-1636" at bounding box center [218, 88] width 170 height 8
copy span "573-381-1636"
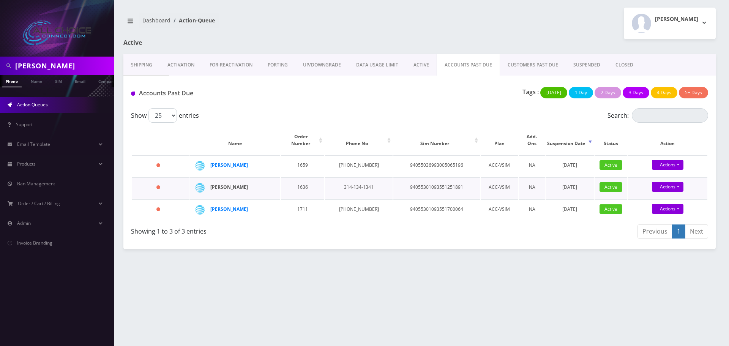
click at [231, 184] on strong "Audrey Hood" at bounding box center [229, 187] width 38 height 6
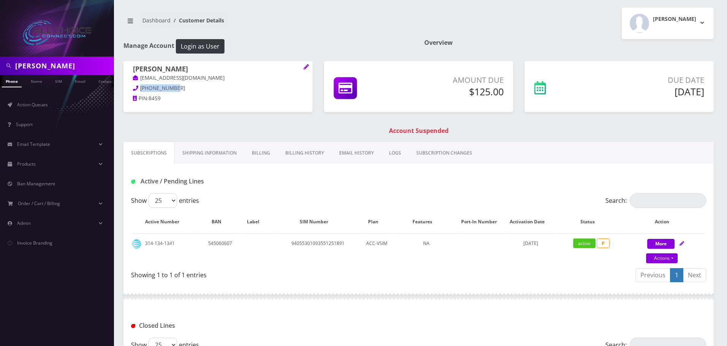
drag, startPoint x: 176, startPoint y: 88, endPoint x: 141, endPoint y: 88, distance: 34.6
click at [141, 88] on p "937-541-8459" at bounding box center [218, 88] width 170 height 8
copy span "937-541-8459"
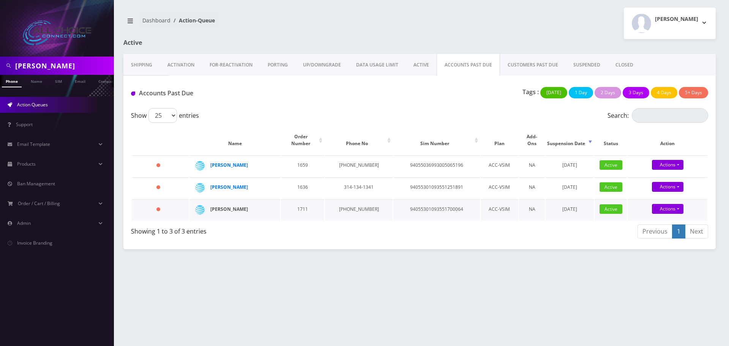
click at [234, 206] on strong "Kaleek Vickson" at bounding box center [229, 209] width 38 height 6
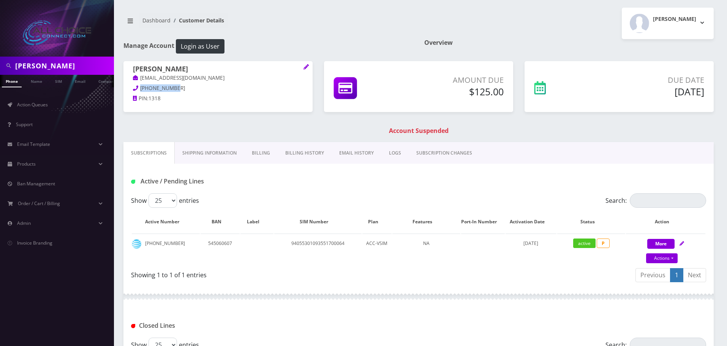
click at [141, 85] on p "[PHONE_NUMBER]" at bounding box center [218, 88] width 170 height 8
click at [266, 151] on link "Billing" at bounding box center [260, 153] width 33 height 22
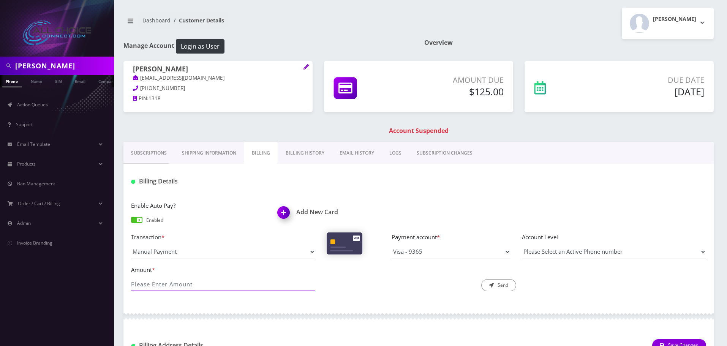
click at [238, 289] on input "Amount *" at bounding box center [223, 284] width 184 height 14
type input "125"
click at [498, 285] on button "Send" at bounding box center [498, 285] width 35 height 12
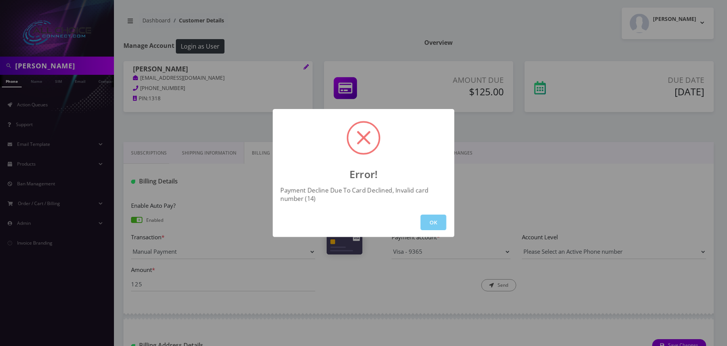
drag, startPoint x: 436, startPoint y: 222, endPoint x: 343, endPoint y: 148, distance: 119.0
click at [436, 221] on button "OK" at bounding box center [434, 223] width 26 height 16
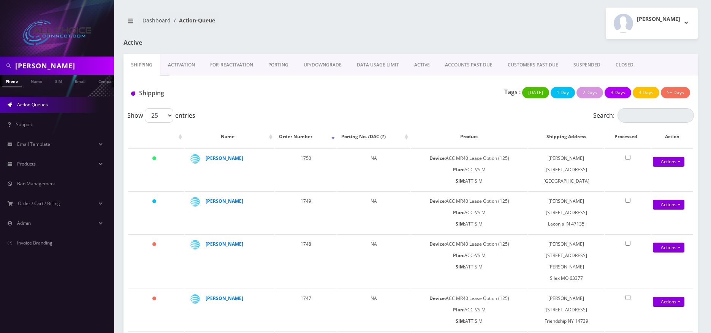
click at [36, 68] on input "[PERSON_NAME]" at bounding box center [63, 66] width 97 height 14
click at [36, 68] on input "Garcia" at bounding box center [63, 66] width 97 height 14
paste input "765-337-8054"
click at [30, 64] on input "765-337-8054" at bounding box center [63, 66] width 97 height 14
click at [43, 65] on input "765337-8054" at bounding box center [63, 66] width 97 height 14
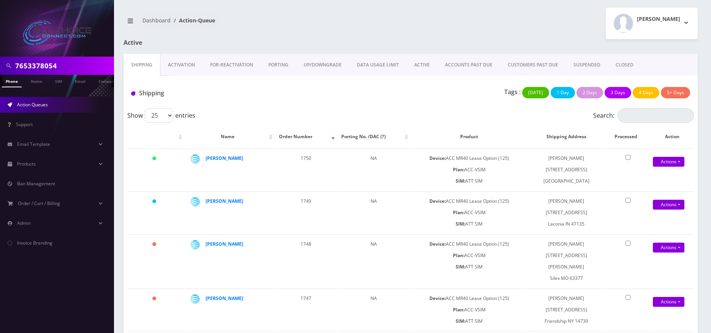
type input "7653378054"
click at [16, 83] on link "Phone" at bounding box center [12, 81] width 20 height 13
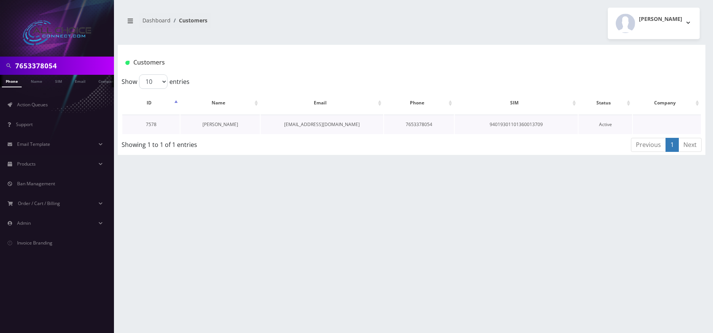
click at [217, 124] on link "[PERSON_NAME]" at bounding box center [221, 124] width 36 height 6
